Goal: Find contact information: Find contact information

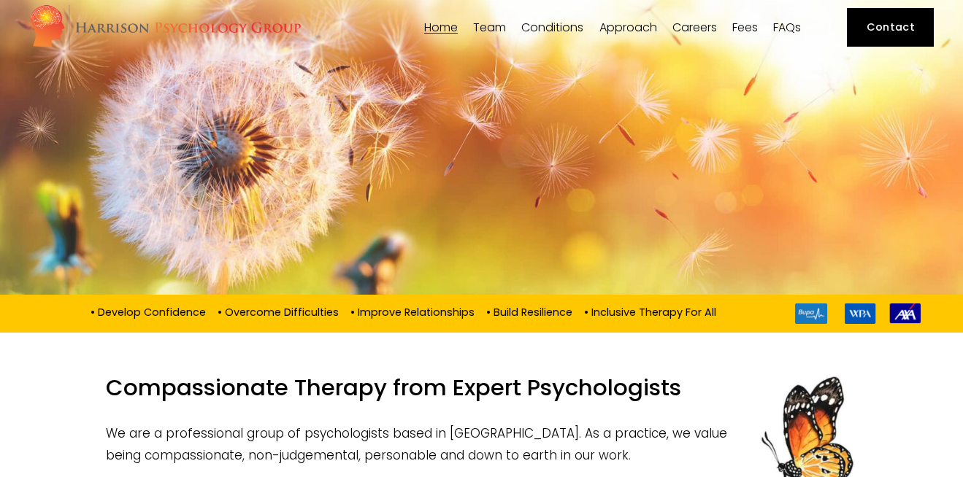
scroll to position [1, 0]
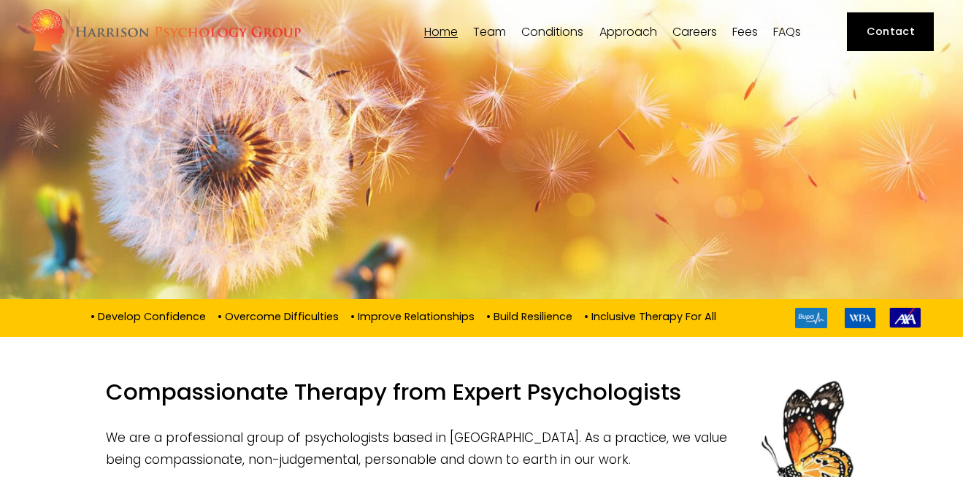
click at [885, 28] on link "Contact" at bounding box center [890, 31] width 87 height 39
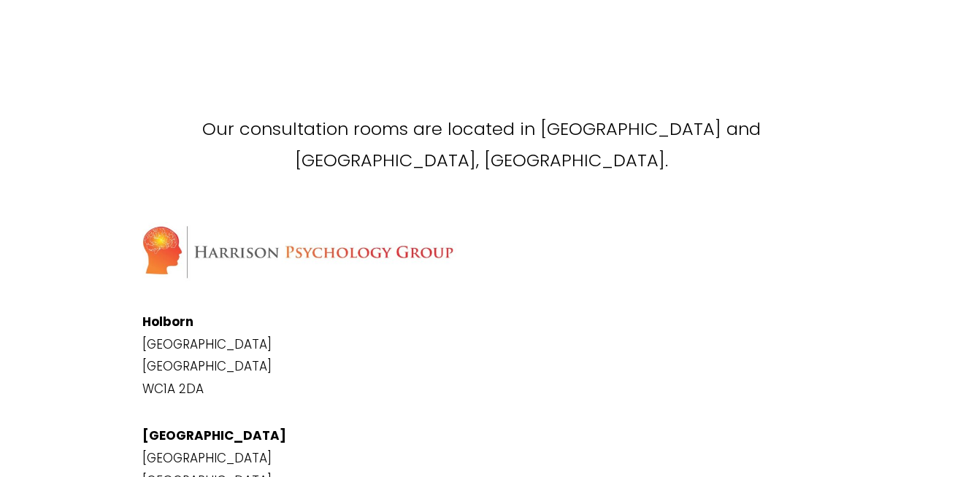
scroll to position [573, 0]
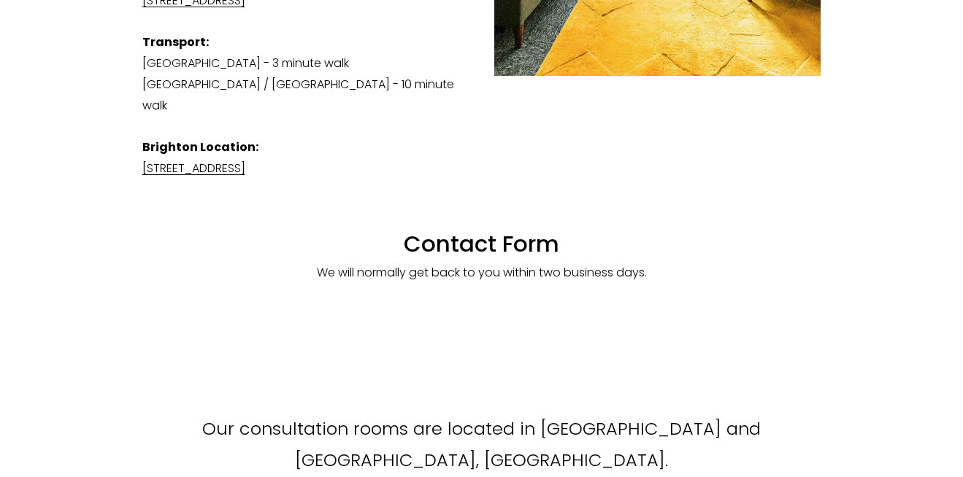
click at [487, 241] on h1 "Contact Form" at bounding box center [481, 230] width 679 height 55
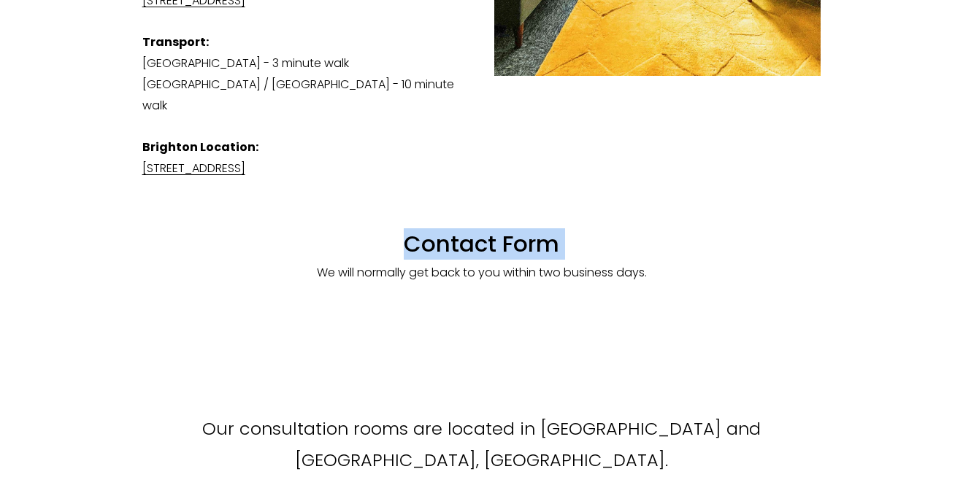
click at [487, 241] on h1 "Contact Form" at bounding box center [481, 230] width 679 height 55
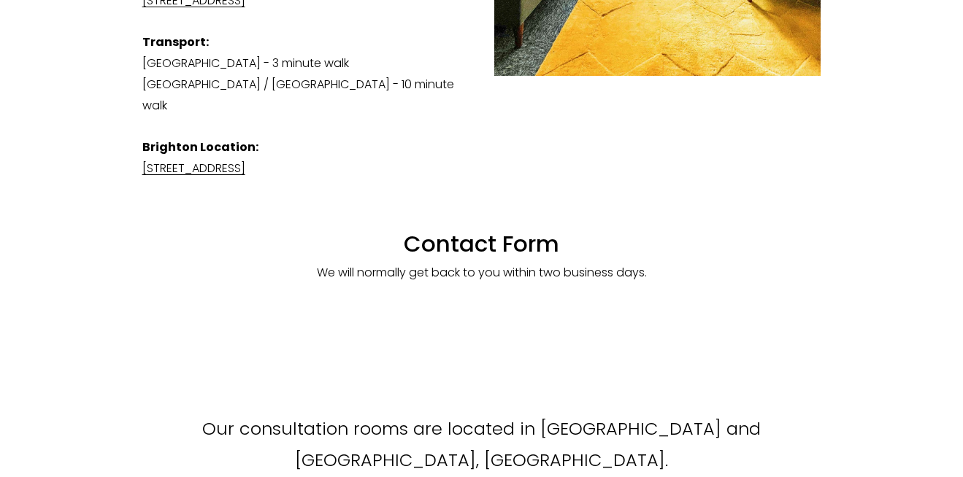
click at [483, 281] on p "We will normally get back to you within two business days." at bounding box center [481, 273] width 679 height 21
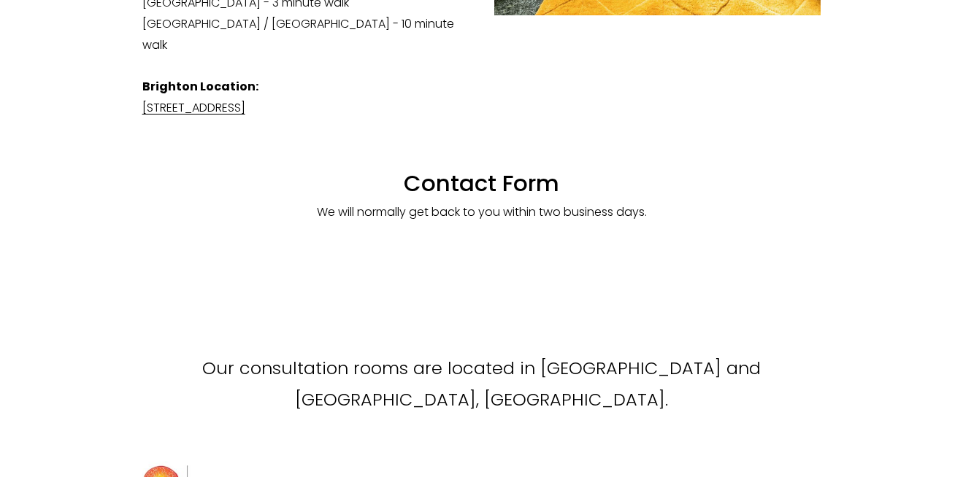
click at [412, 363] on p "Our consultation rooms are located in [GEOGRAPHIC_DATA] and [GEOGRAPHIC_DATA], …" at bounding box center [481, 384] width 679 height 63
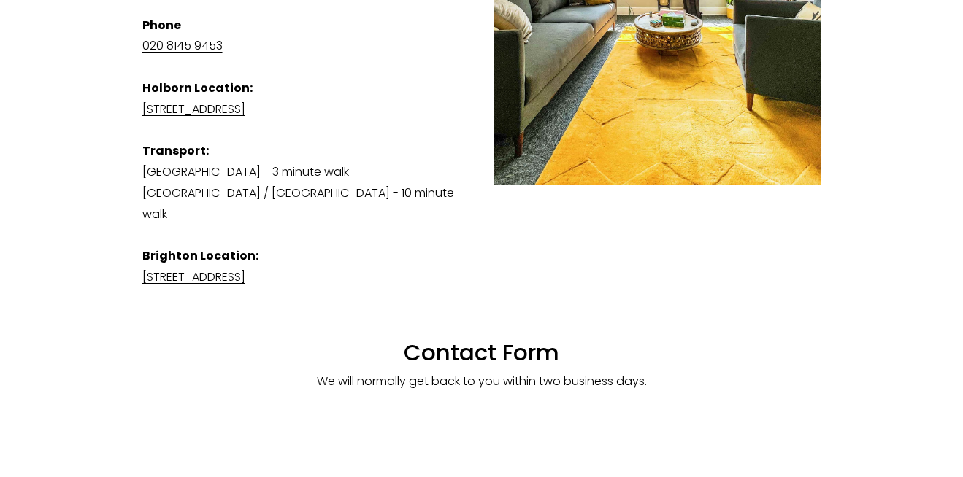
click at [399, 383] on p "We will normally get back to you within two business days." at bounding box center [481, 382] width 679 height 21
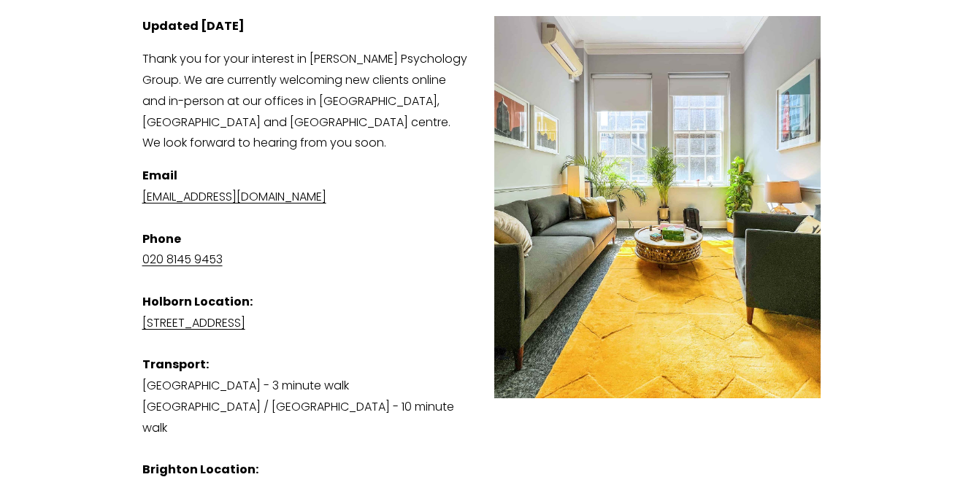
scroll to position [247, 0]
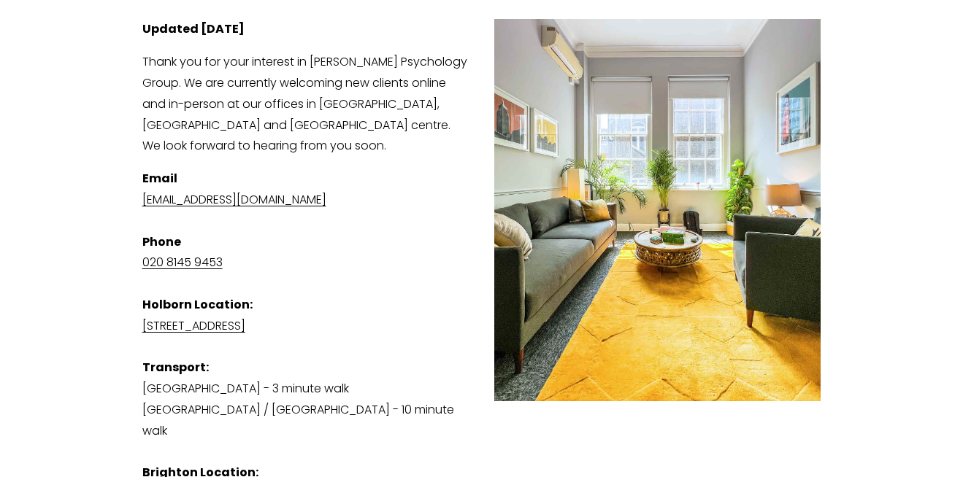
drag, startPoint x: 391, startPoint y: 200, endPoint x: 82, endPoint y: 195, distance: 309.5
click at [82, 195] on div "Contact Us View fullsize Updated [DATE] Thank you for your interest in [PERSON_…" at bounding box center [481, 310] width 963 height 800
copy link "[EMAIL_ADDRESS][DOMAIN_NAME]"
